Goal: Task Accomplishment & Management: Manage account settings

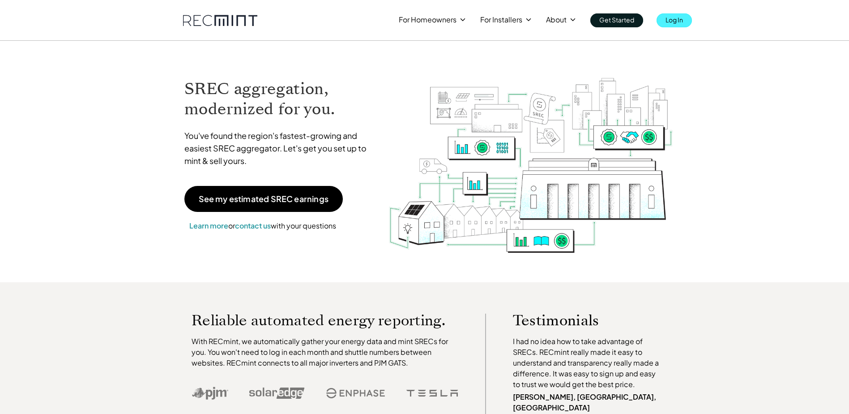
click at [672, 20] on p "Log In" at bounding box center [674, 19] width 17 height 13
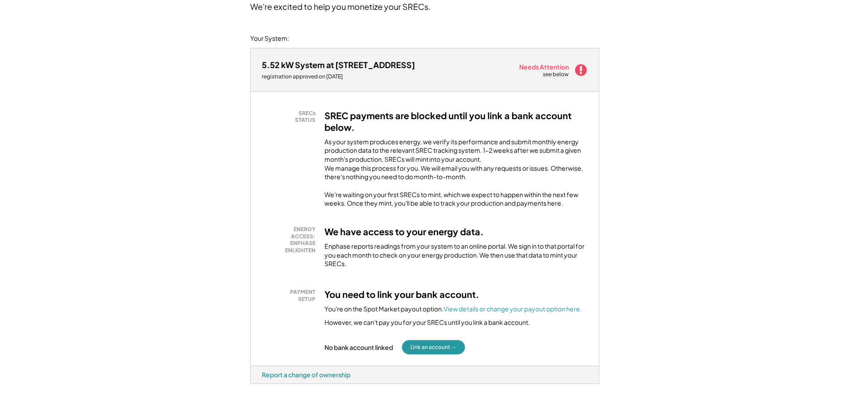
scroll to position [90, 0]
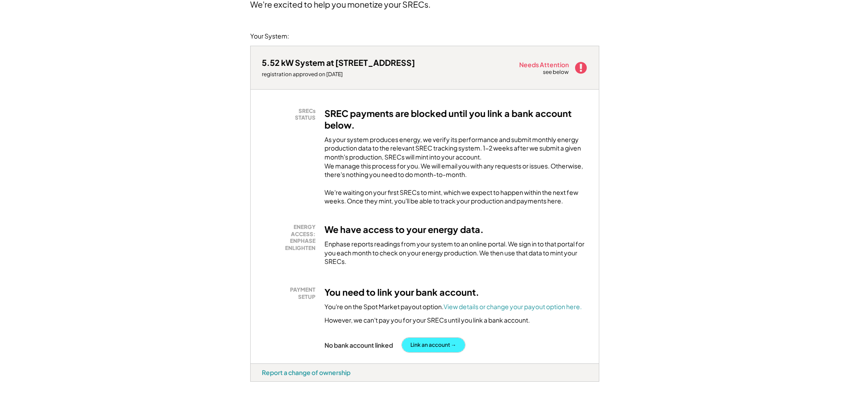
click at [436, 352] on button "Link an account →" at bounding box center [433, 345] width 63 height 14
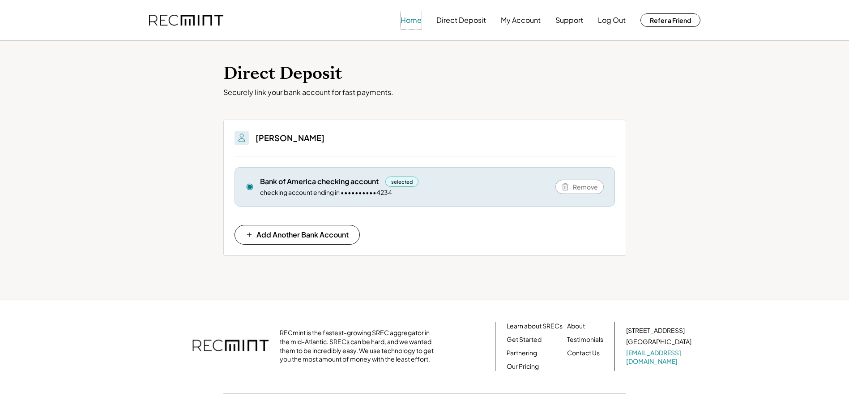
click at [411, 21] on button "Home" at bounding box center [411, 20] width 21 height 18
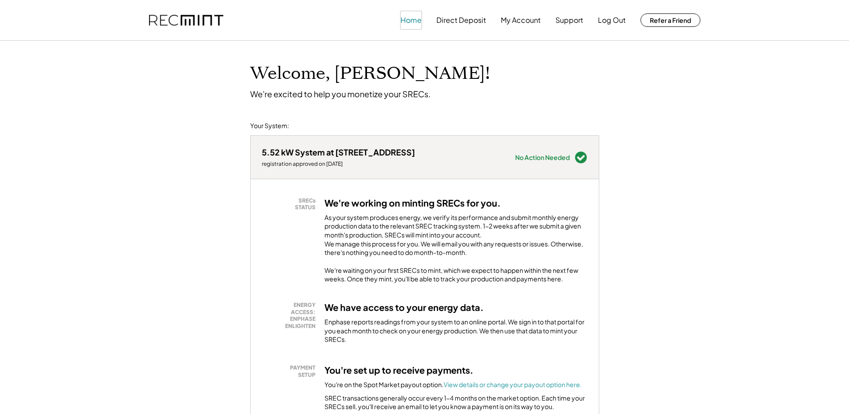
click at [403, 20] on button "Home" at bounding box center [411, 20] width 21 height 18
